Goal: Task Accomplishment & Management: Use online tool/utility

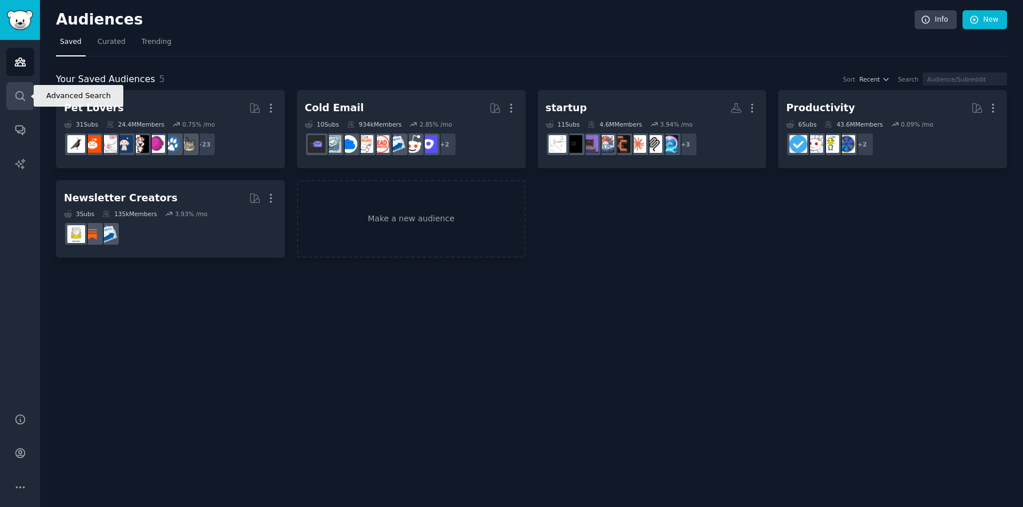
click at [18, 95] on icon "Sidebar" at bounding box center [20, 96] width 12 height 12
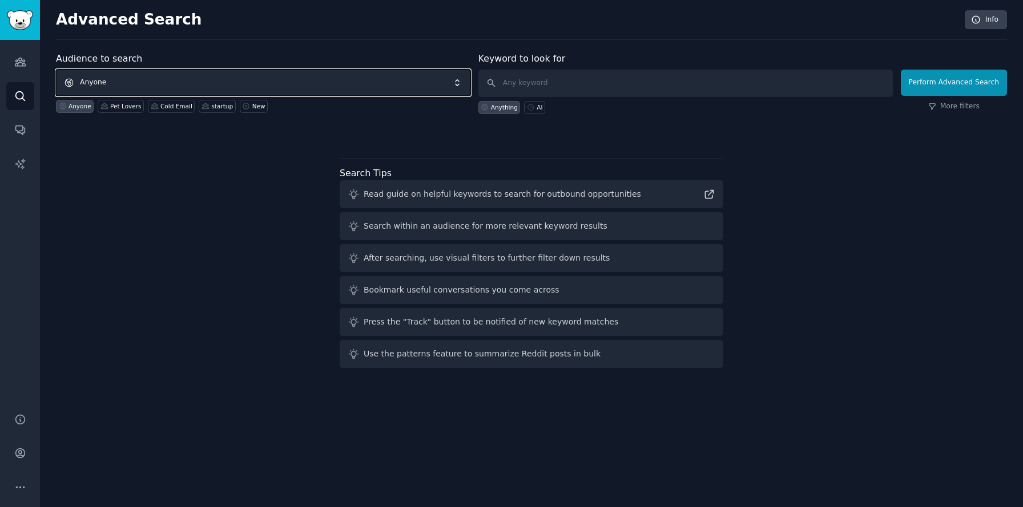
click at [168, 87] on span "Anyone" at bounding box center [263, 83] width 414 height 26
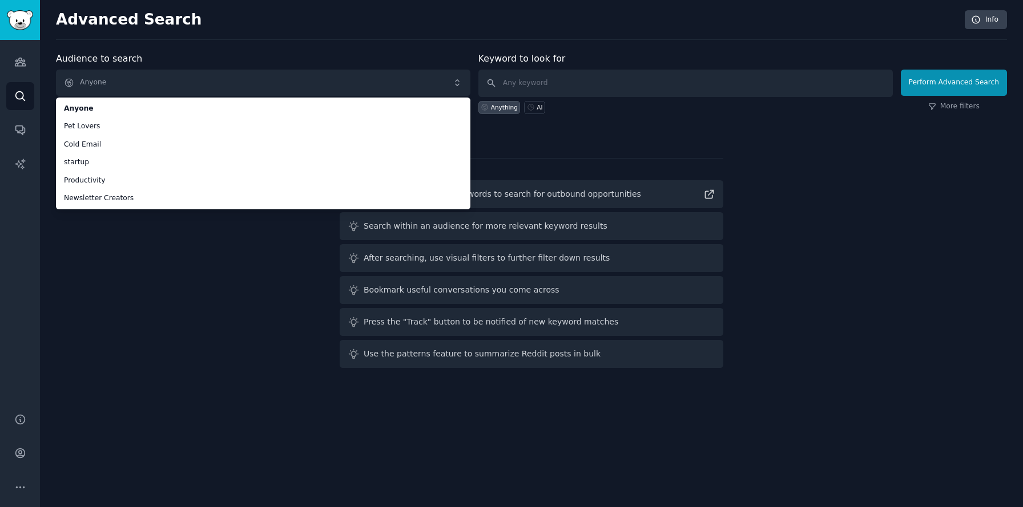
click at [170, 364] on div "Audience to search Anyone Anyone Pet Lovers Cold Email startup Productivity New…" at bounding box center [531, 212] width 951 height 321
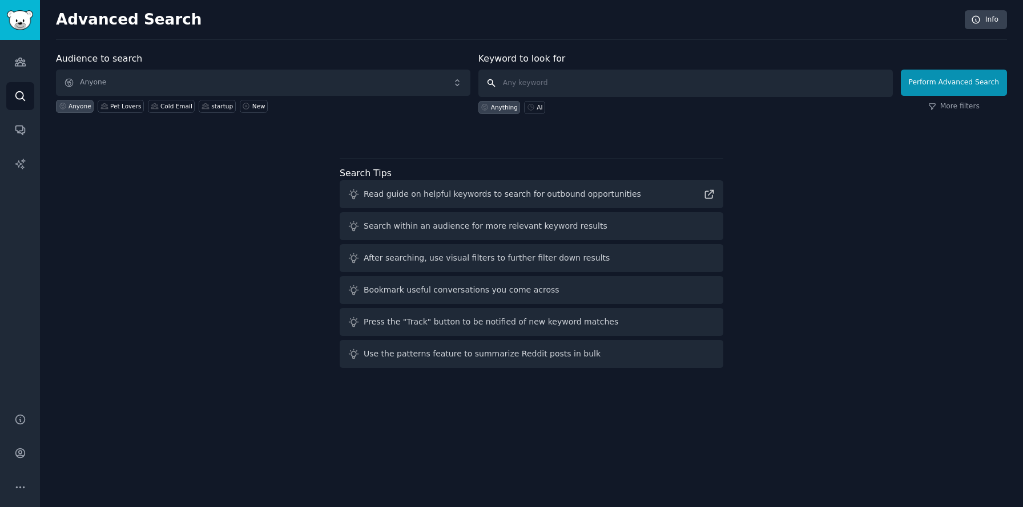
click at [550, 84] on input "text" at bounding box center [685, 83] width 414 height 27
type input "app to search through camera roll notes"
click button "Perform Advanced Search" at bounding box center [954, 83] width 106 height 26
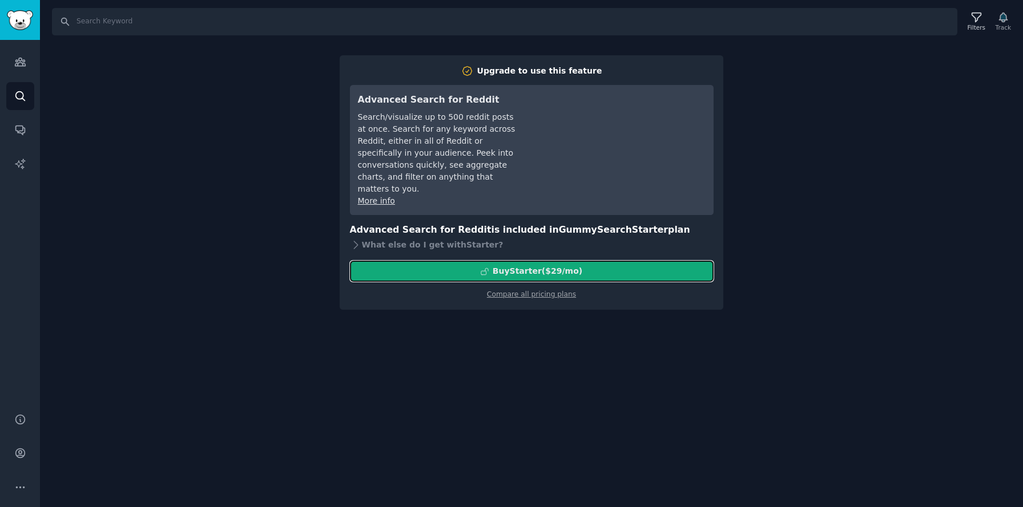
click at [528, 265] on div "Buy Starter ($ 29 /mo )" at bounding box center [538, 271] width 90 height 12
